Goal: Information Seeking & Learning: Learn about a topic

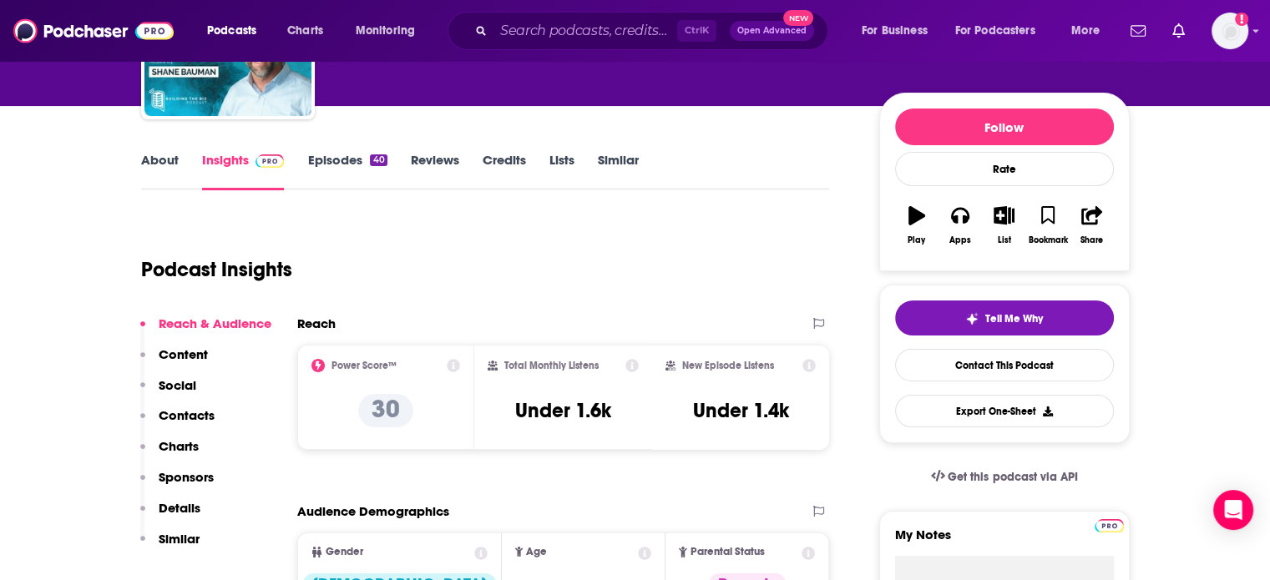
scroll to position [167, 0]
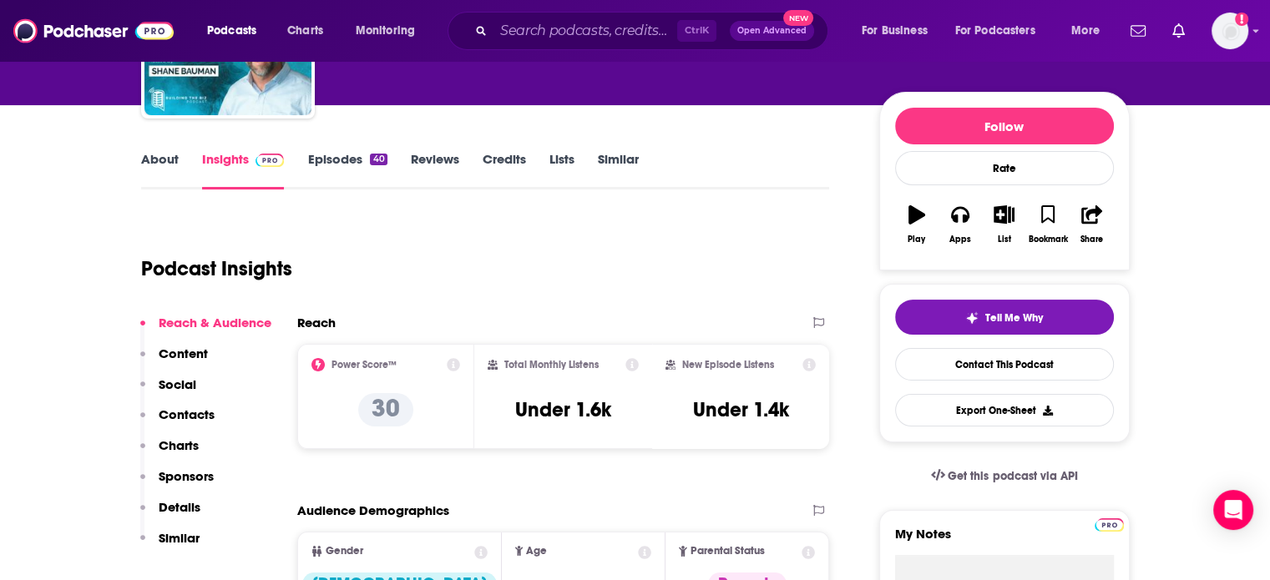
click at [348, 173] on link "Episodes 40" at bounding box center [346, 170] width 79 height 38
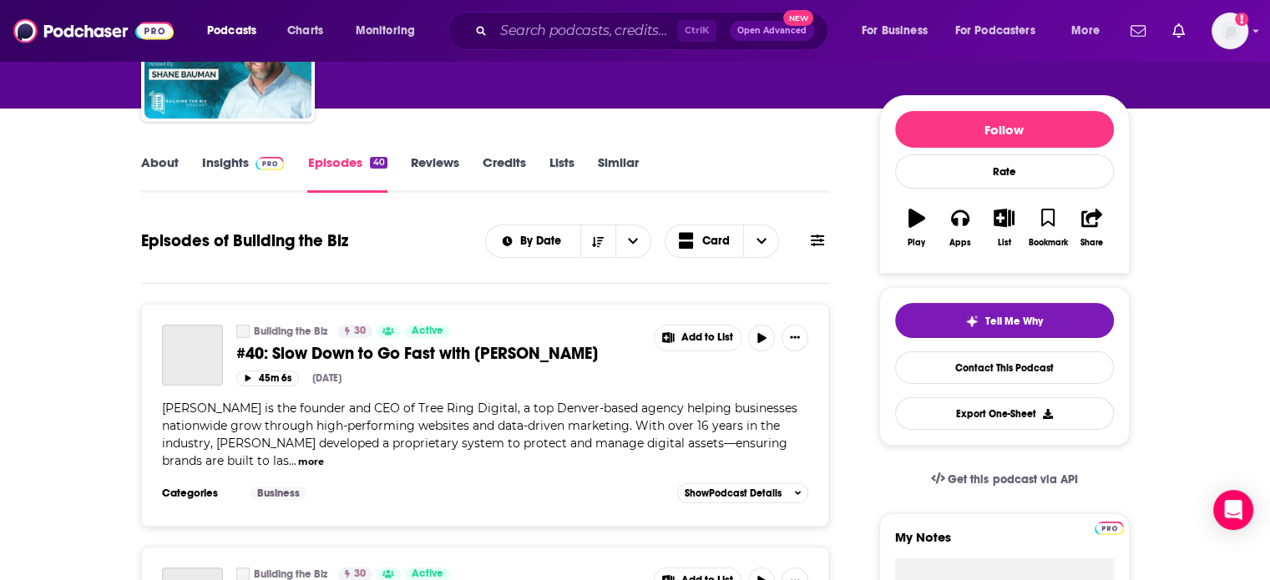
scroll to position [167, 0]
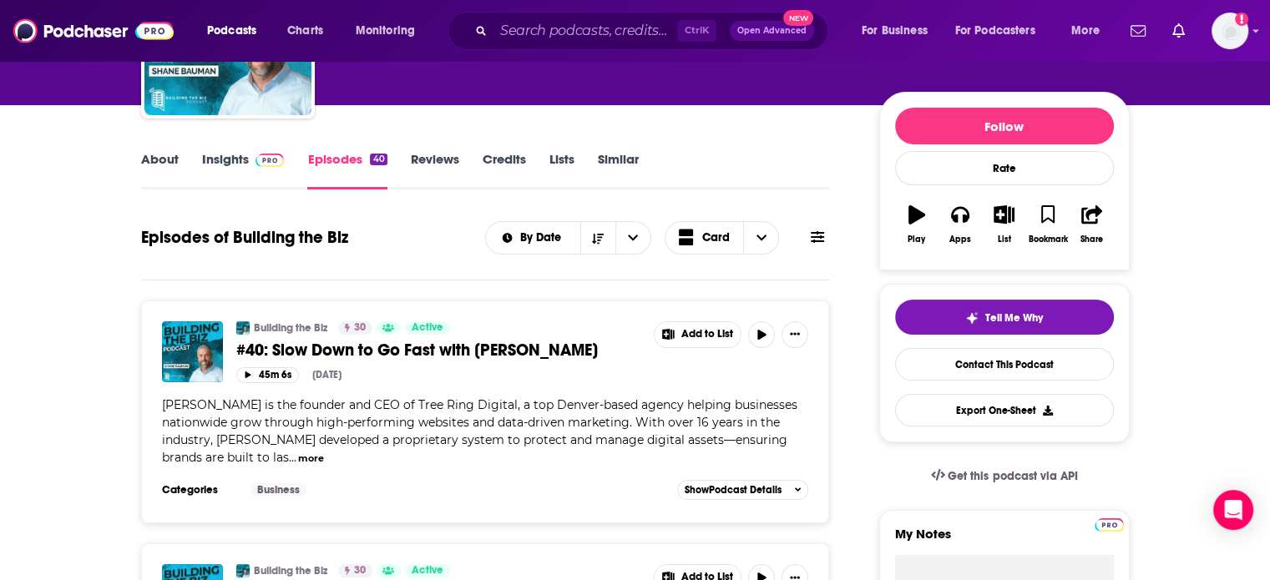
click at [447, 352] on span "#40: Slow Down to Go Fast with [PERSON_NAME]" at bounding box center [417, 350] width 362 height 21
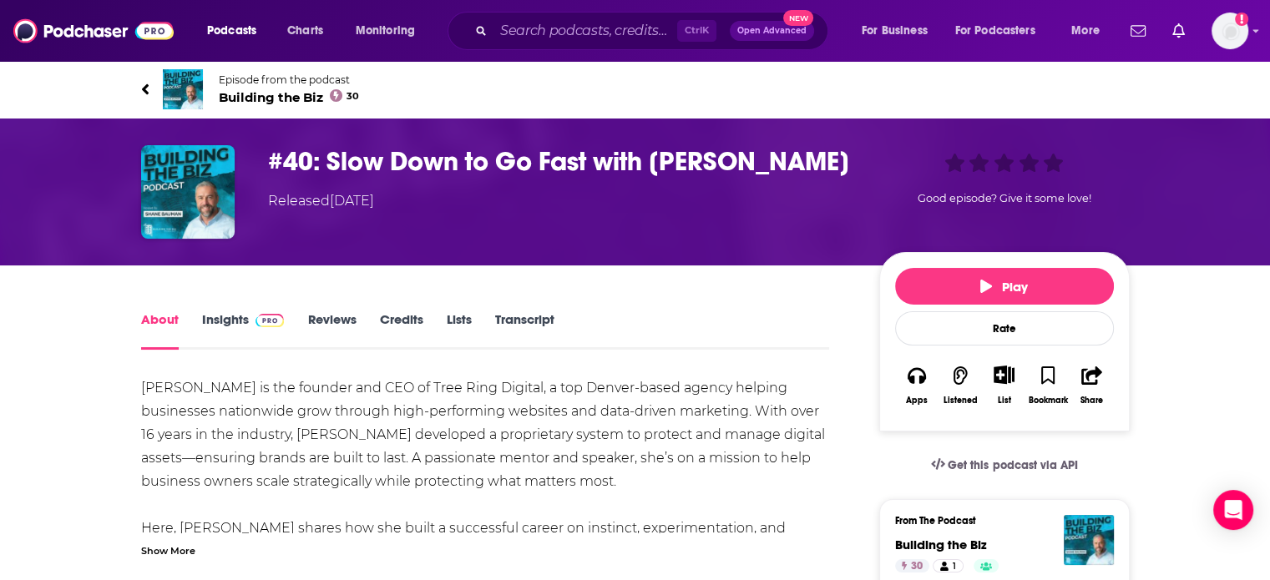
click at [228, 337] on link "Insights" at bounding box center [243, 330] width 83 height 38
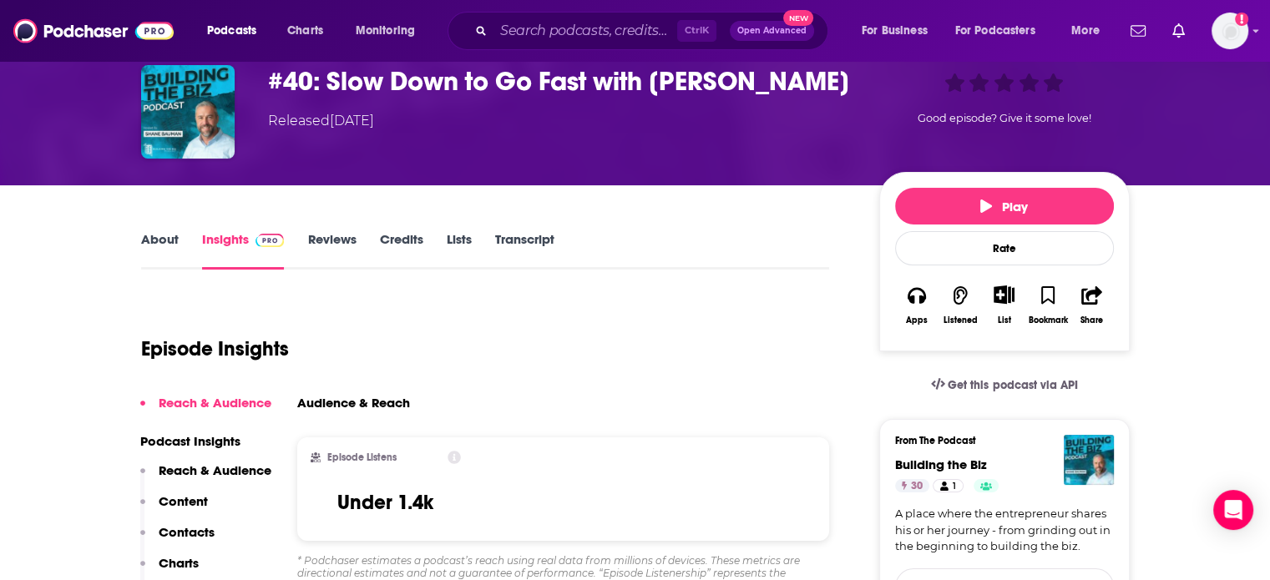
scroll to position [167, 0]
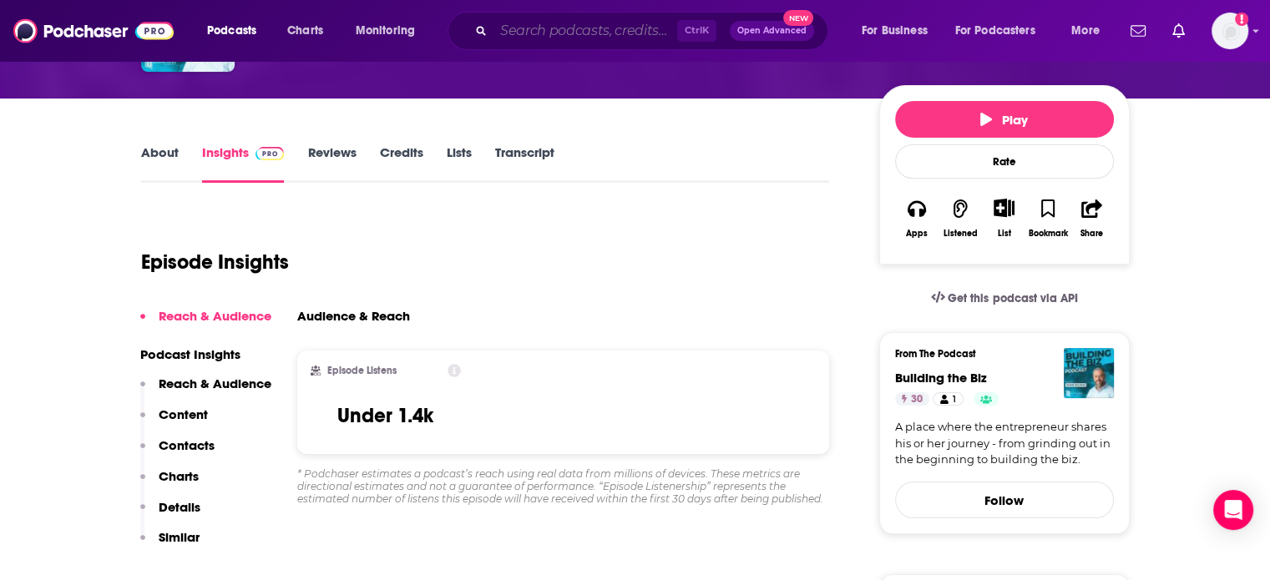
click at [633, 30] on input "Search podcasts, credits, & more..." at bounding box center [586, 31] width 184 height 27
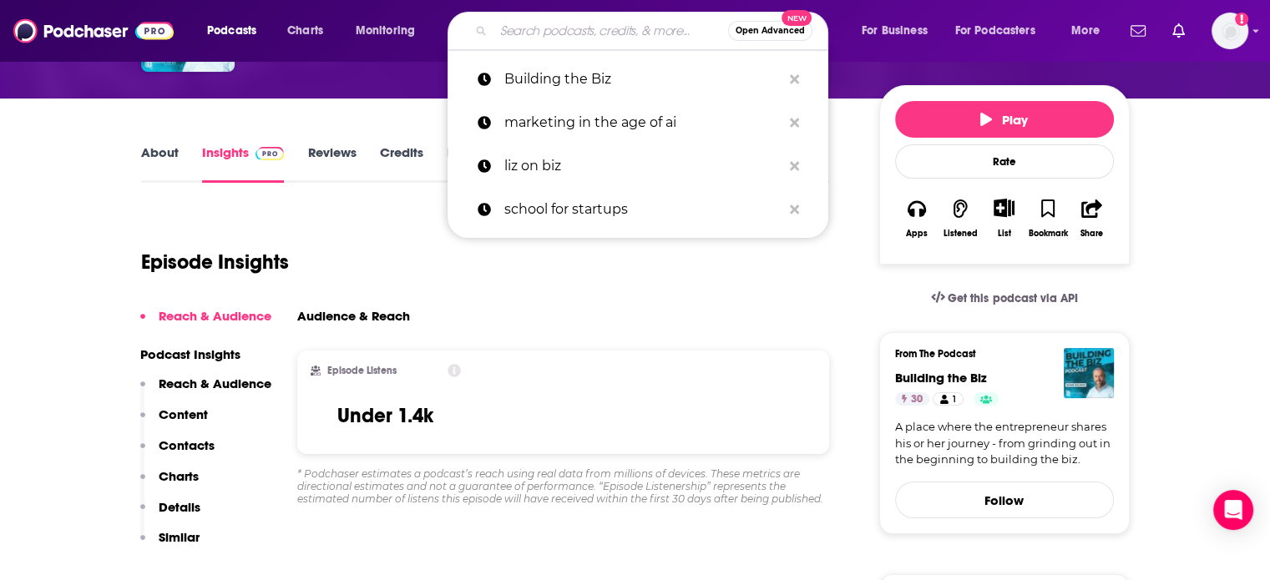
paste input "School for Startups"
type input "School for Startups"
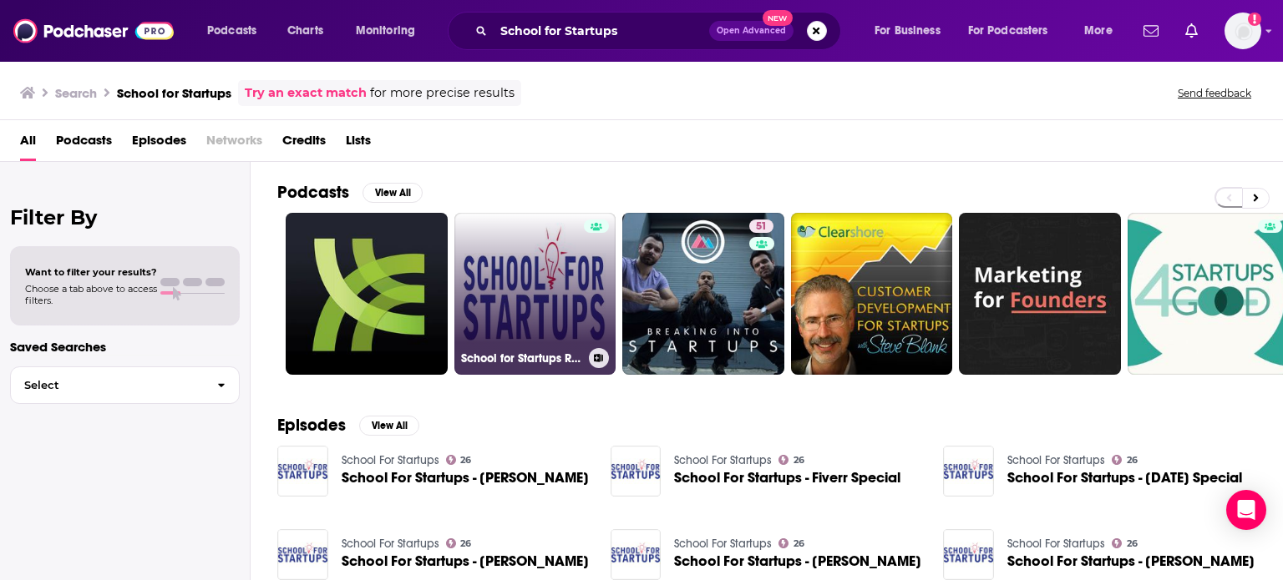
click at [561, 260] on link "School for Startups Radio" at bounding box center [535, 294] width 162 height 162
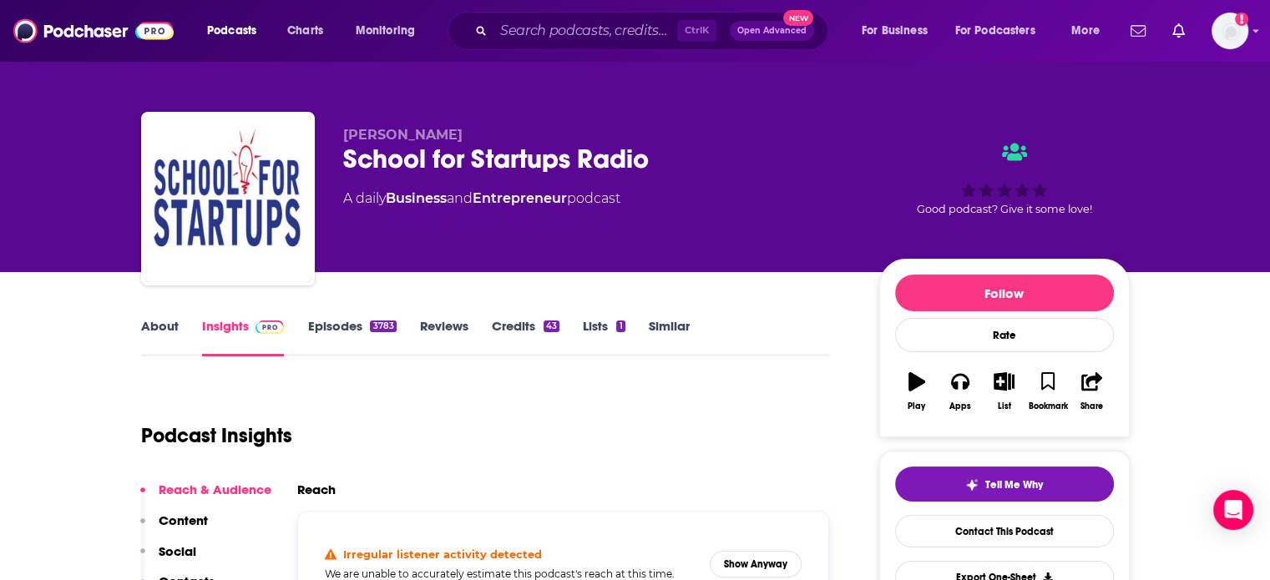
click at [318, 329] on link "Episodes 3783" at bounding box center [351, 337] width 89 height 38
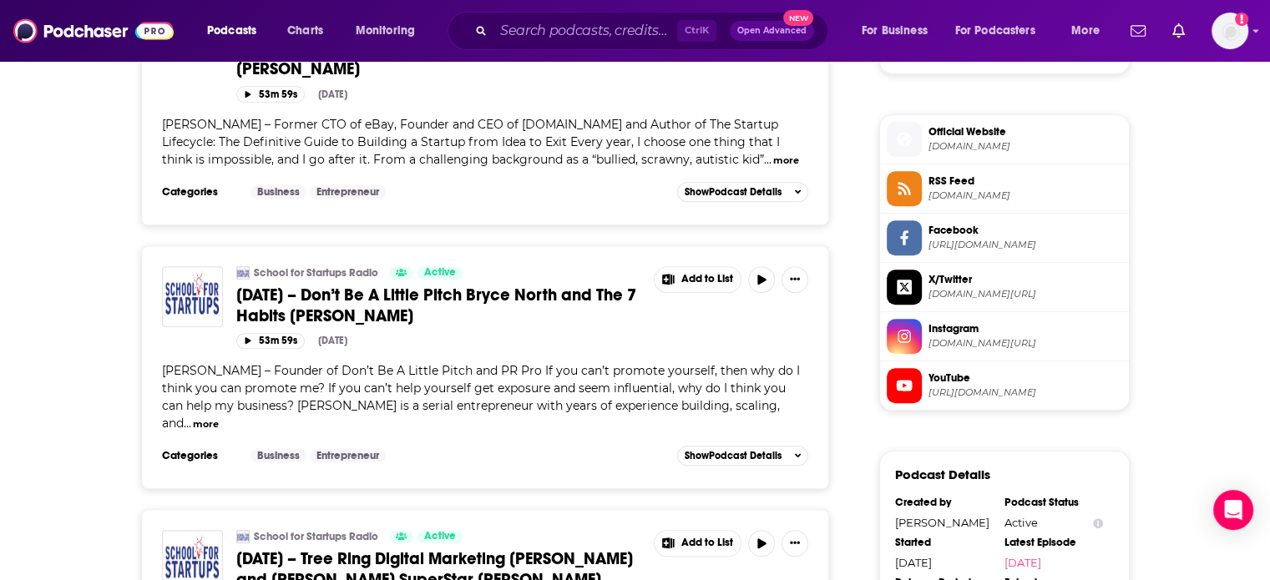
scroll to position [1503, 0]
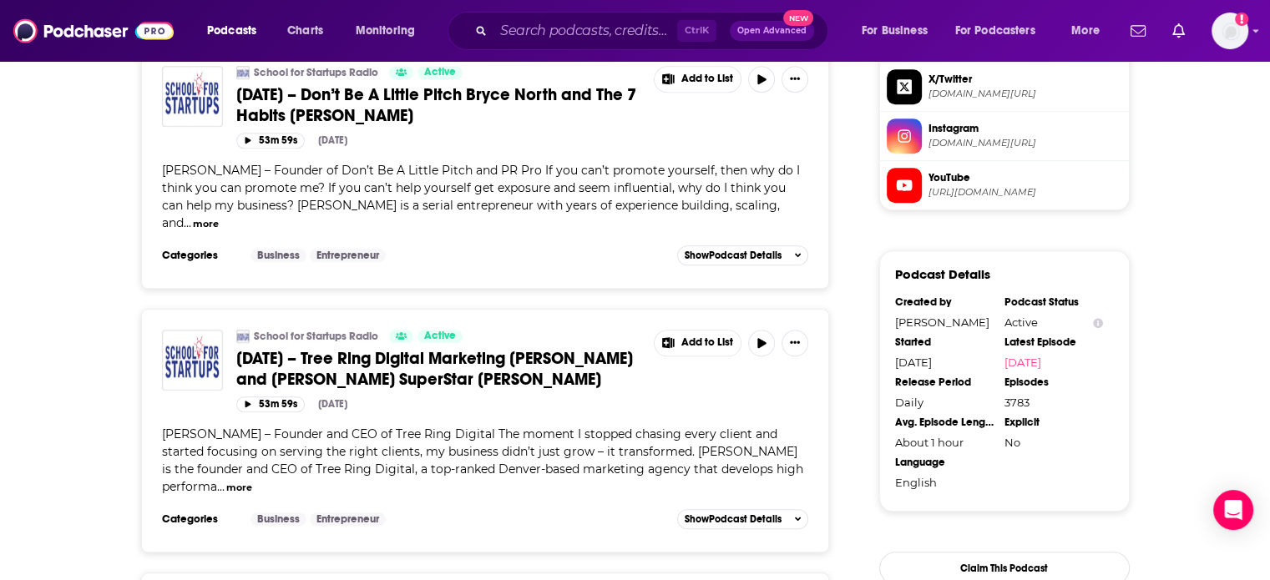
click at [499, 350] on span "[DATE] – Tree Ring Digital Marketing [PERSON_NAME] and [PERSON_NAME] SuperStar …" at bounding box center [434, 369] width 397 height 42
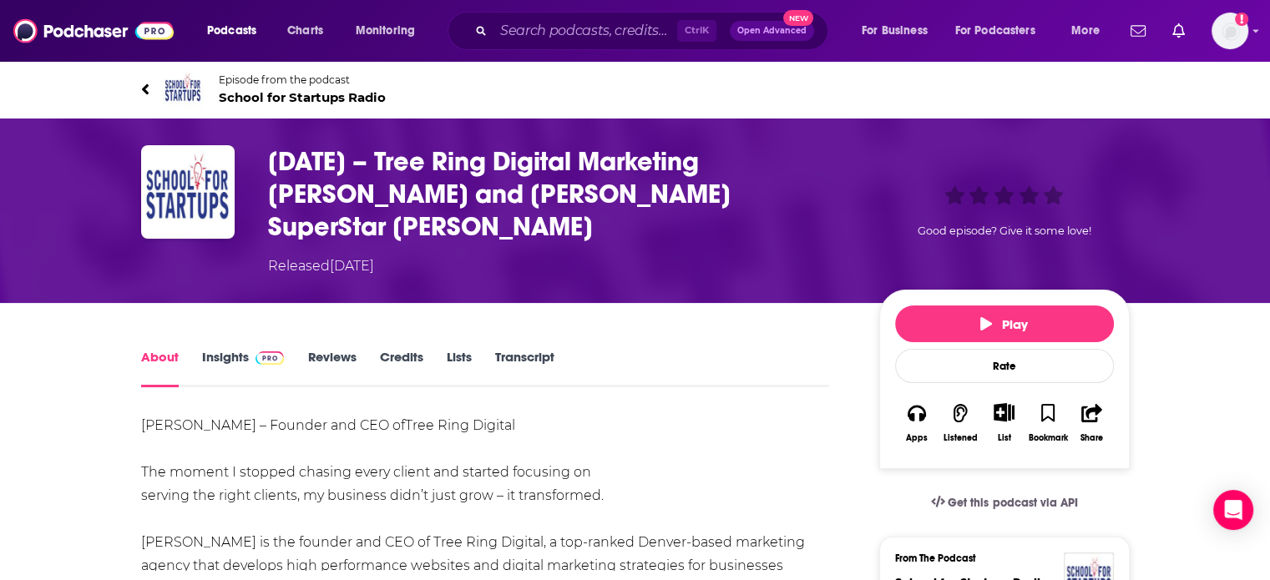
click at [230, 349] on link "Insights" at bounding box center [243, 368] width 83 height 38
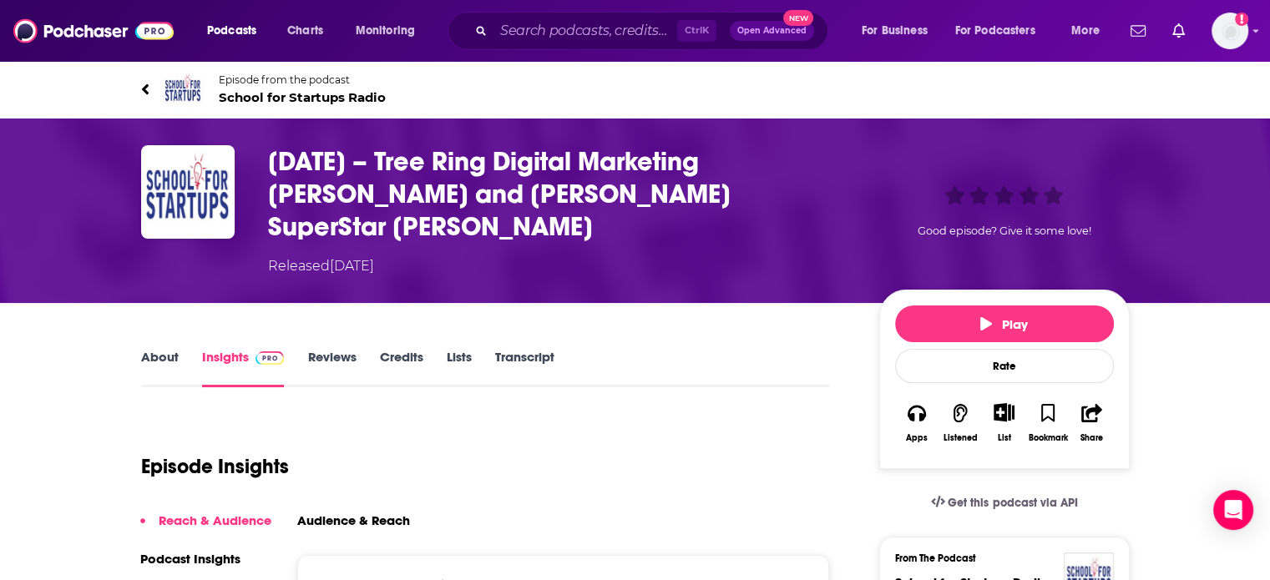
click at [174, 349] on link "About" at bounding box center [160, 368] width 38 height 38
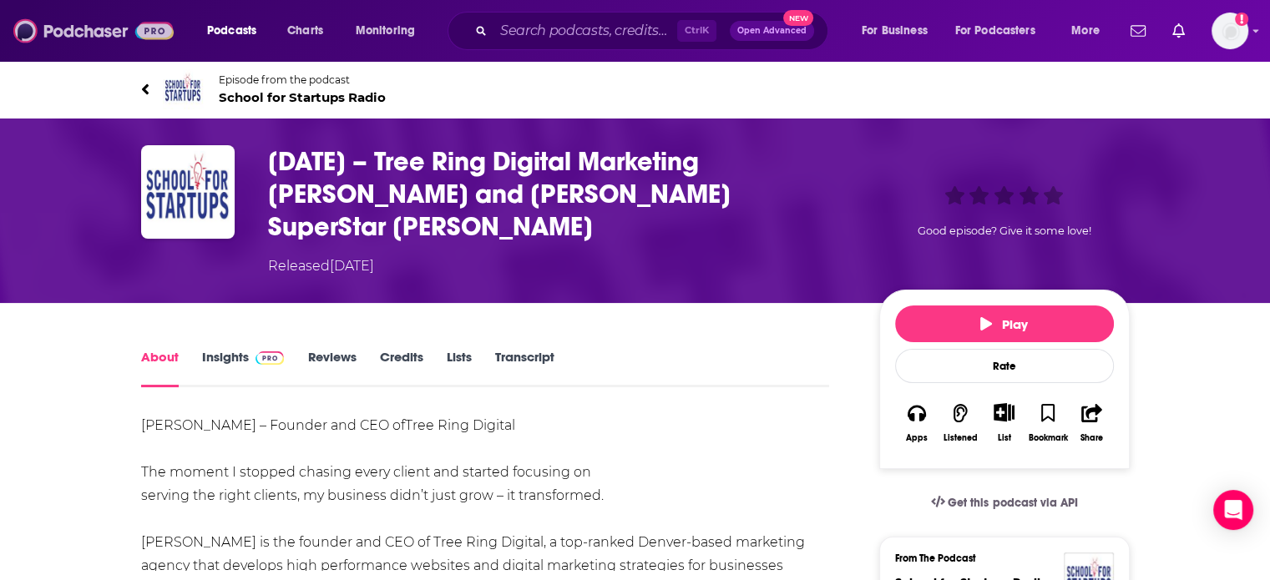
click at [129, 37] on img at bounding box center [93, 31] width 160 height 32
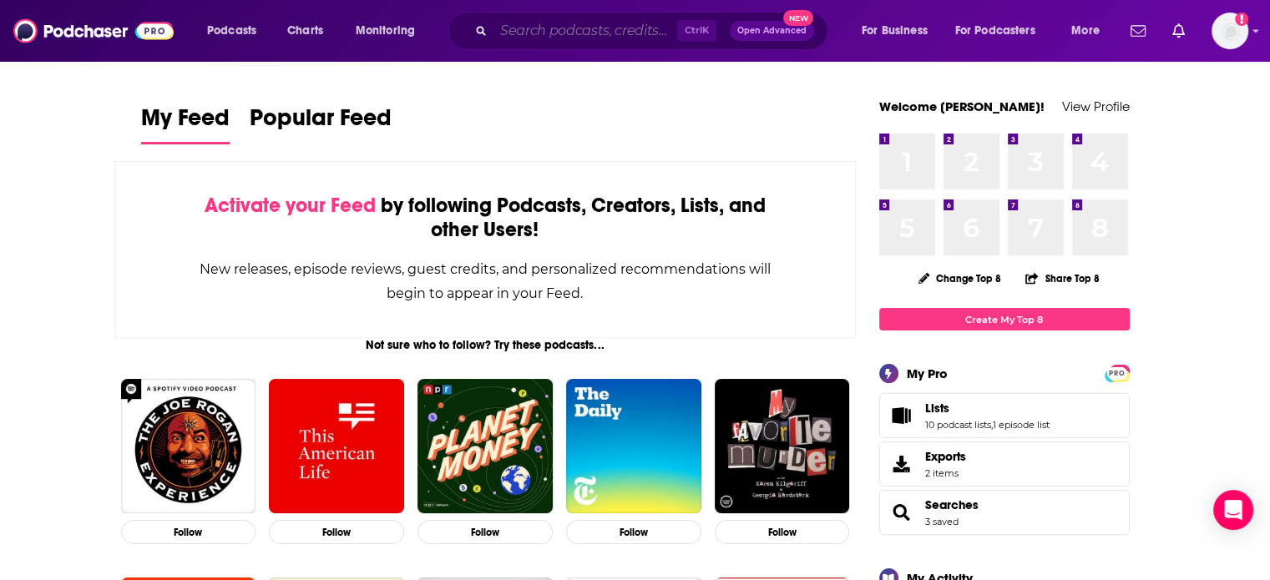
click at [572, 39] on input "Search podcasts, credits, & more..." at bounding box center [586, 31] width 184 height 27
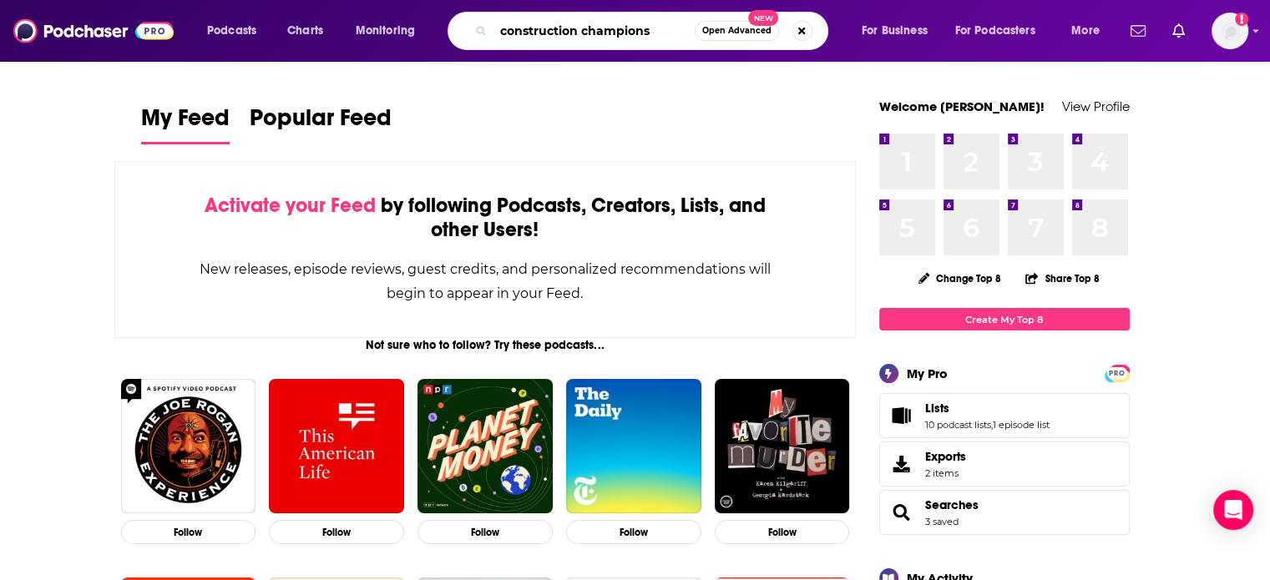
type input "construction champions"
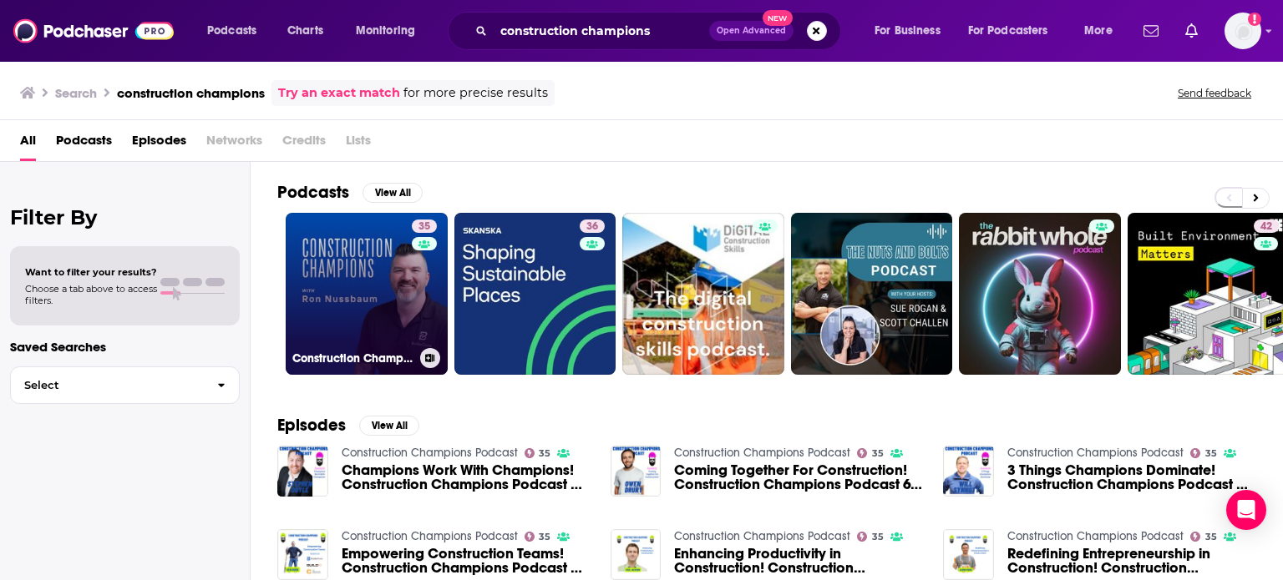
click at [354, 274] on link "35 Construction Champions Podcast" at bounding box center [367, 294] width 162 height 162
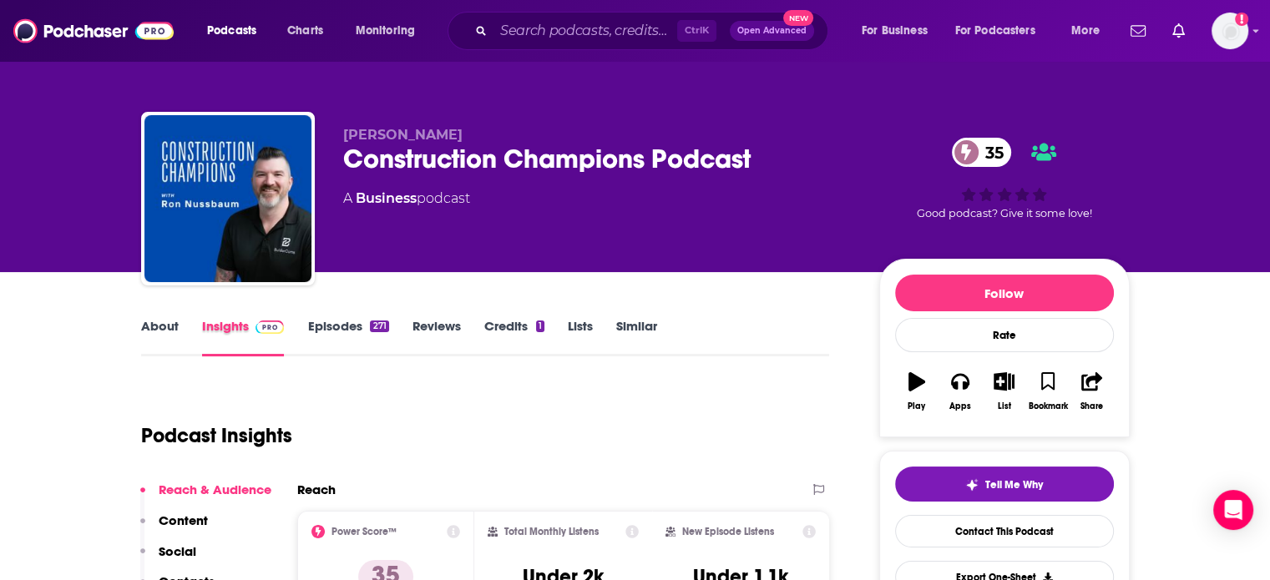
drag, startPoint x: 301, startPoint y: 323, endPoint x: 311, endPoint y: 321, distance: 10.2
click at [301, 323] on div "Insights" at bounding box center [255, 337] width 106 height 38
click at [342, 320] on link "Episodes 271" at bounding box center [347, 337] width 81 height 38
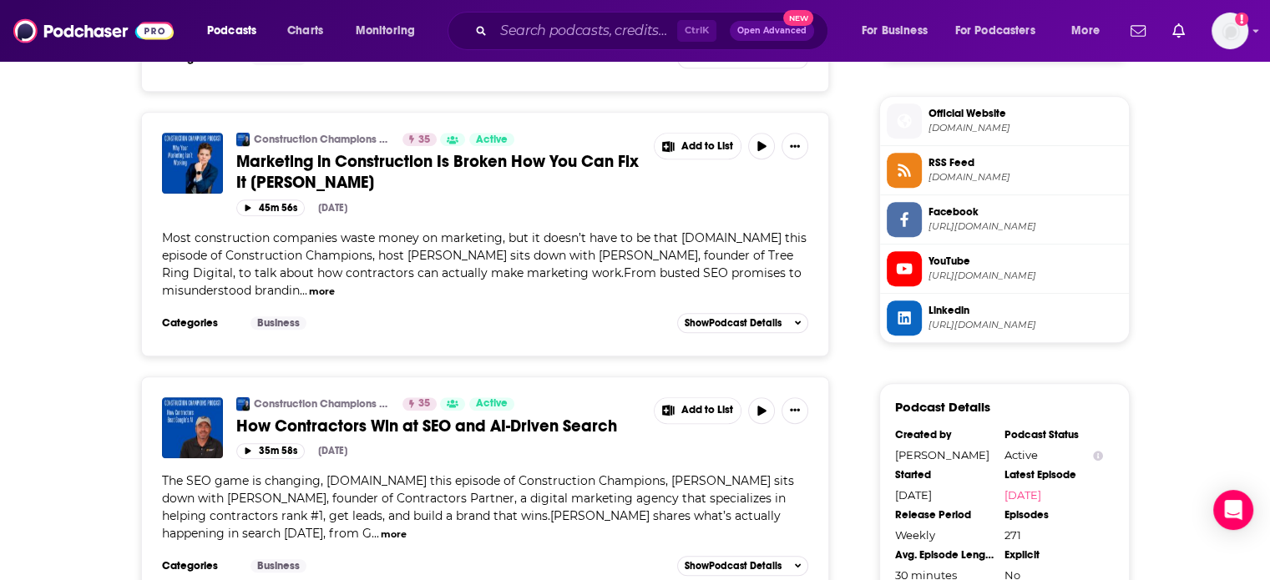
scroll to position [1169, 0]
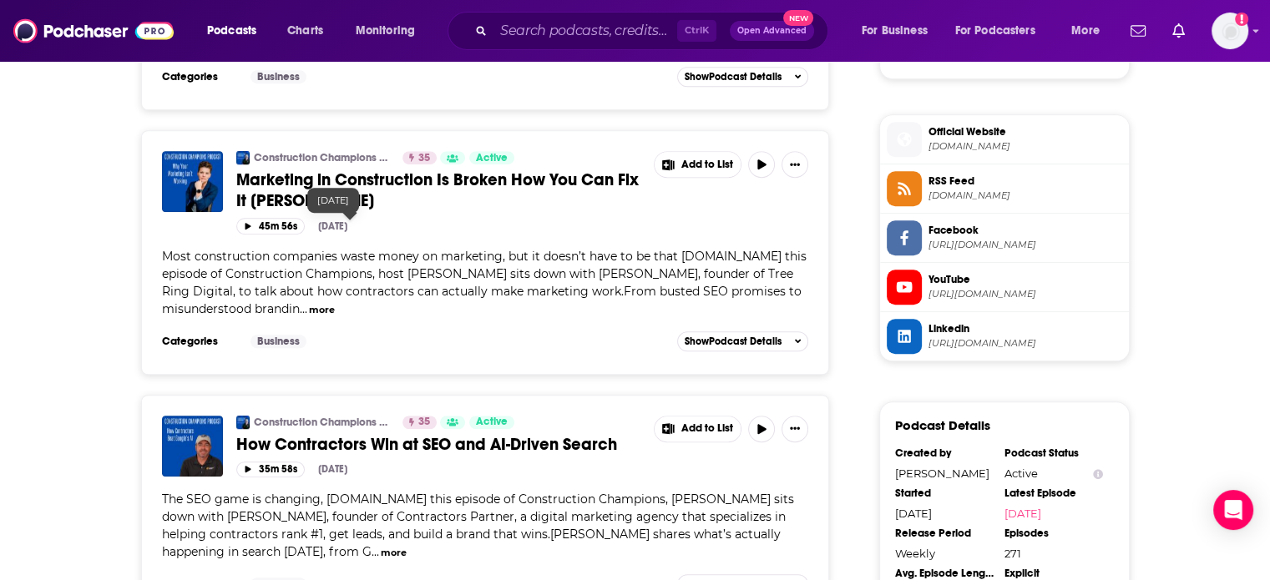
click at [335, 203] on span "Marketing in Construction Is Broken How You Can Fix It [PERSON_NAME]" at bounding box center [437, 191] width 402 height 42
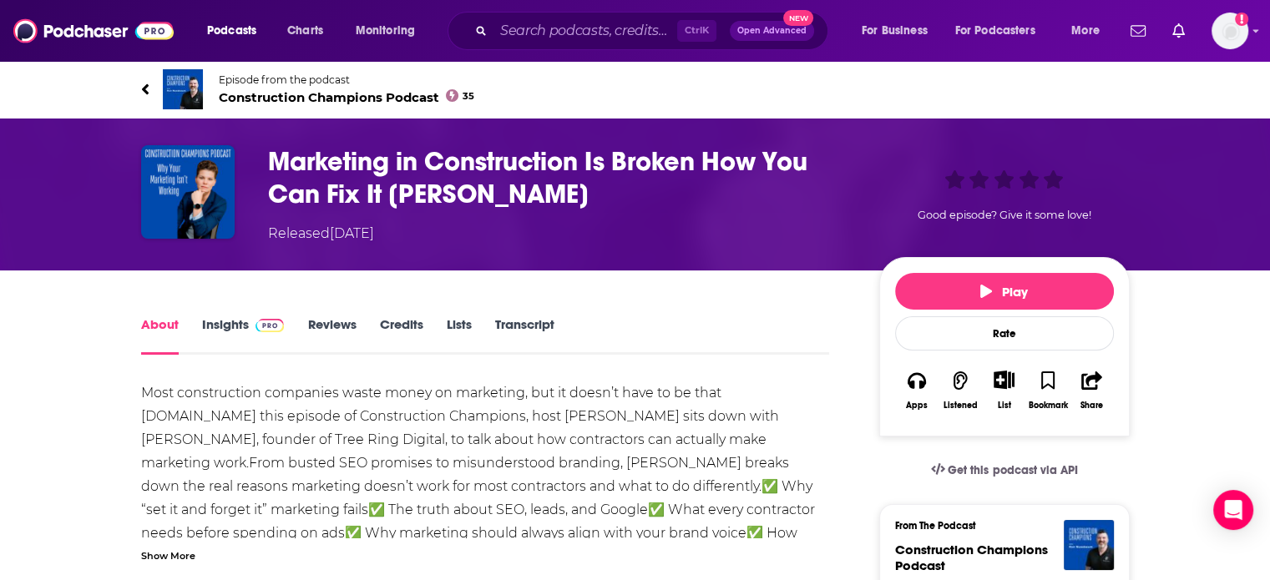
click at [283, 327] on img at bounding box center [270, 325] width 29 height 13
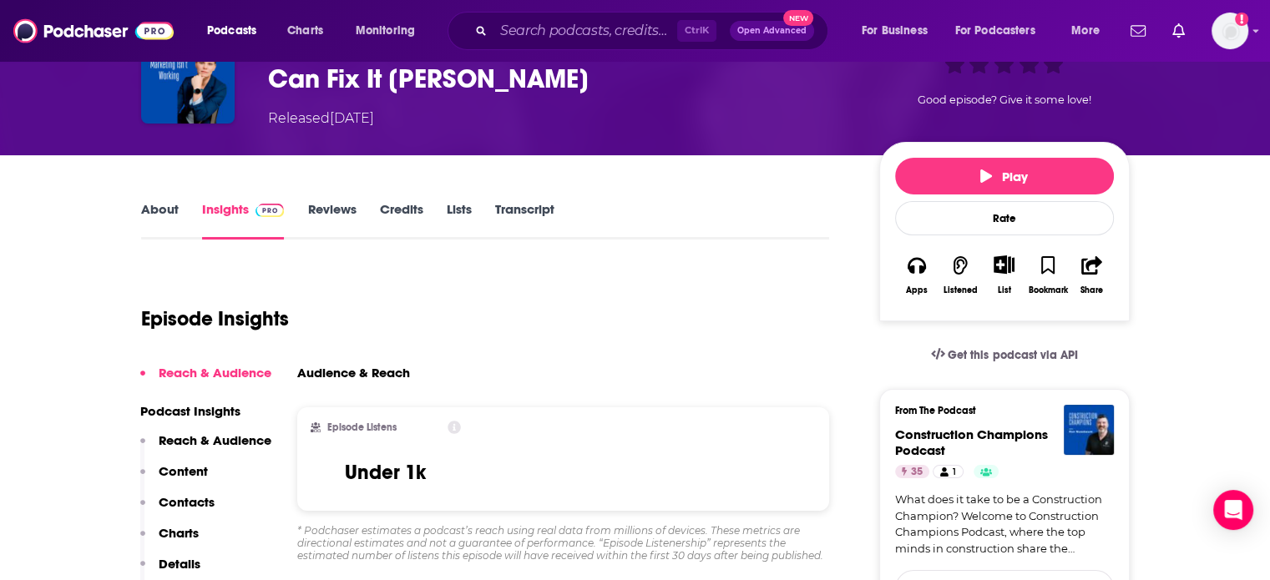
scroll to position [167, 0]
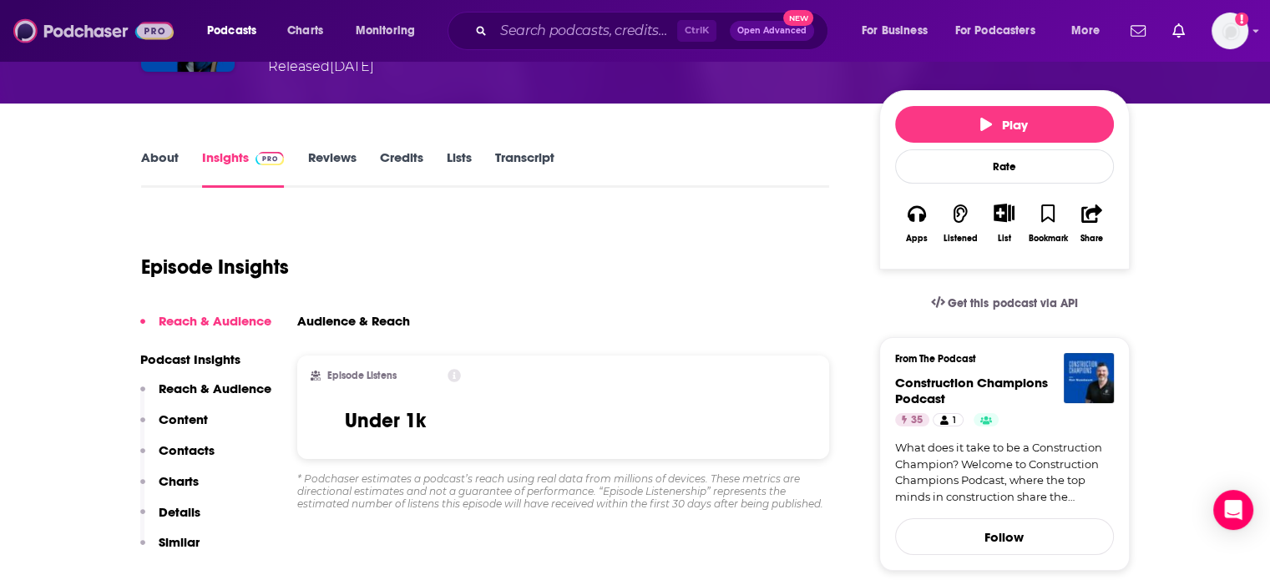
click at [159, 43] on img at bounding box center [93, 31] width 160 height 32
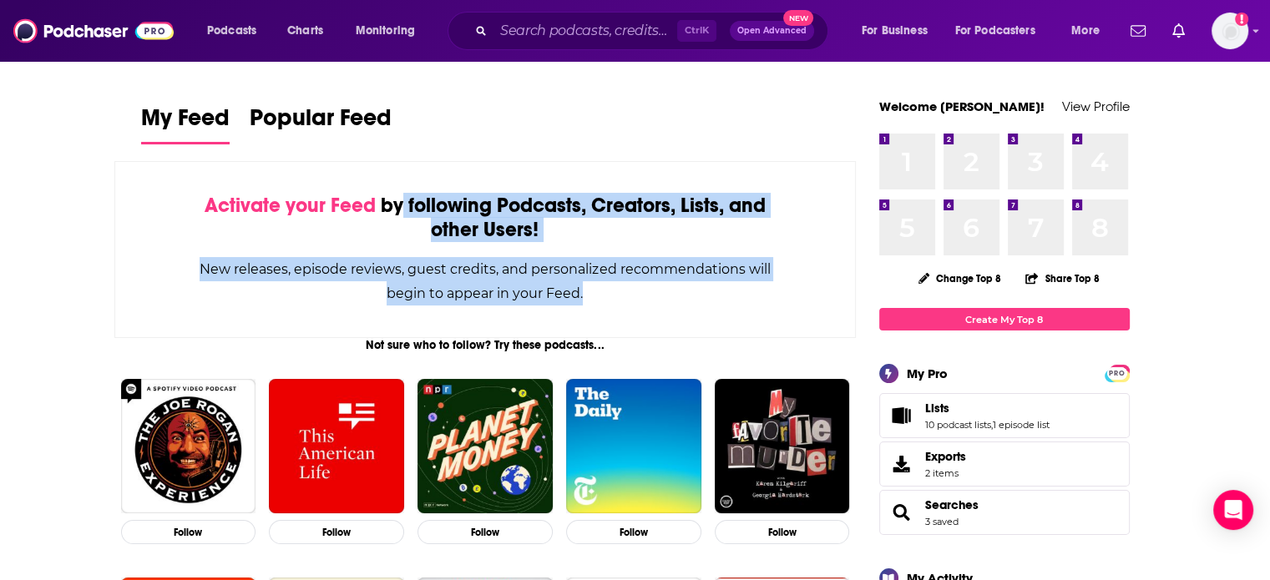
drag, startPoint x: 601, startPoint y: 296, endPoint x: 399, endPoint y: 212, distance: 218.6
click at [399, 212] on div "Activate your Feed by following Podcasts, Creators, Lists, and other Users! New…" at bounding box center [485, 249] width 742 height 177
click at [399, 212] on div "Activate your Feed by following Podcasts, Creators, Lists, and other Users!" at bounding box center [486, 218] width 574 height 48
